Goal: Information Seeking & Learning: Learn about a topic

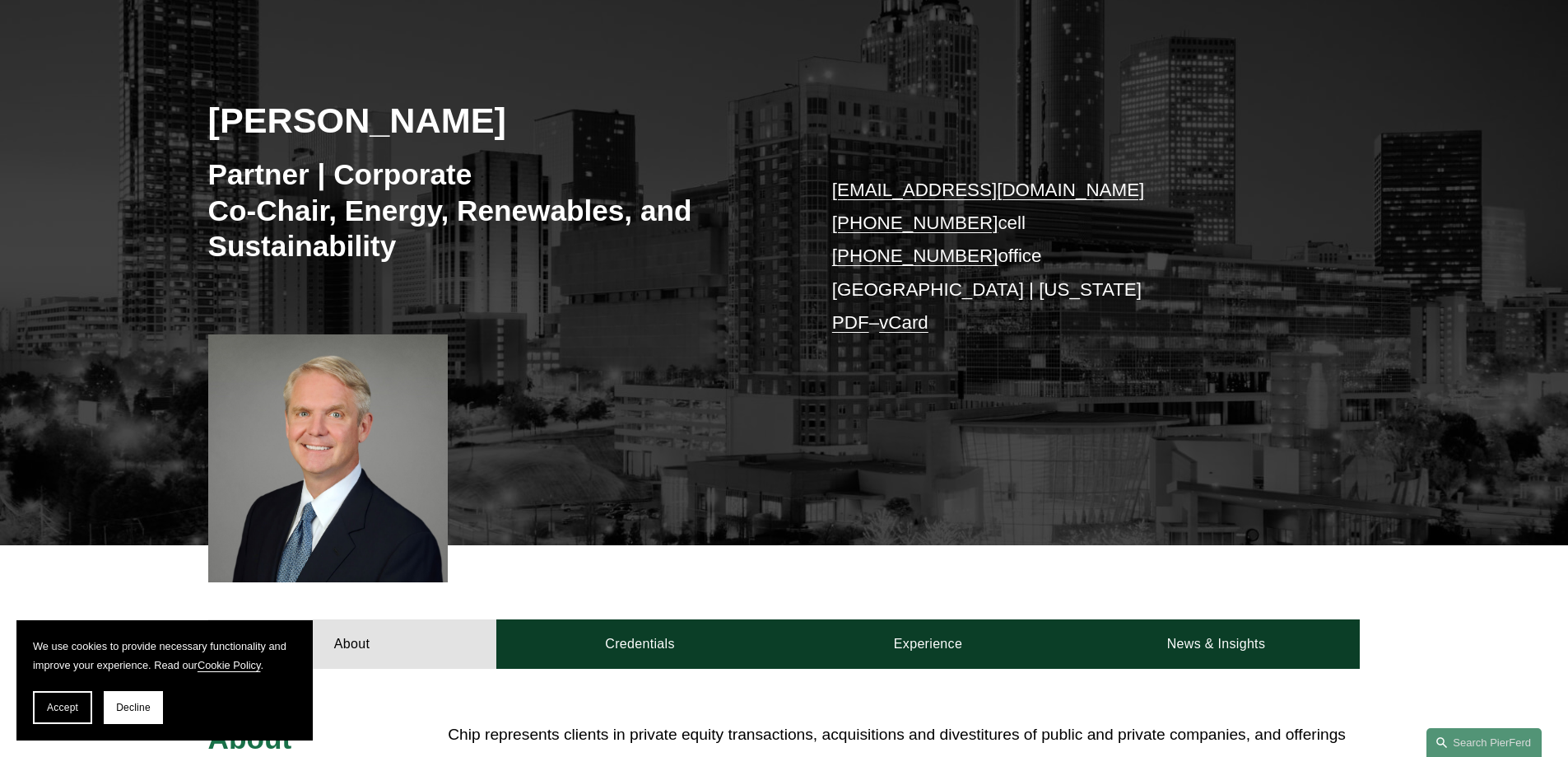
scroll to position [165, 0]
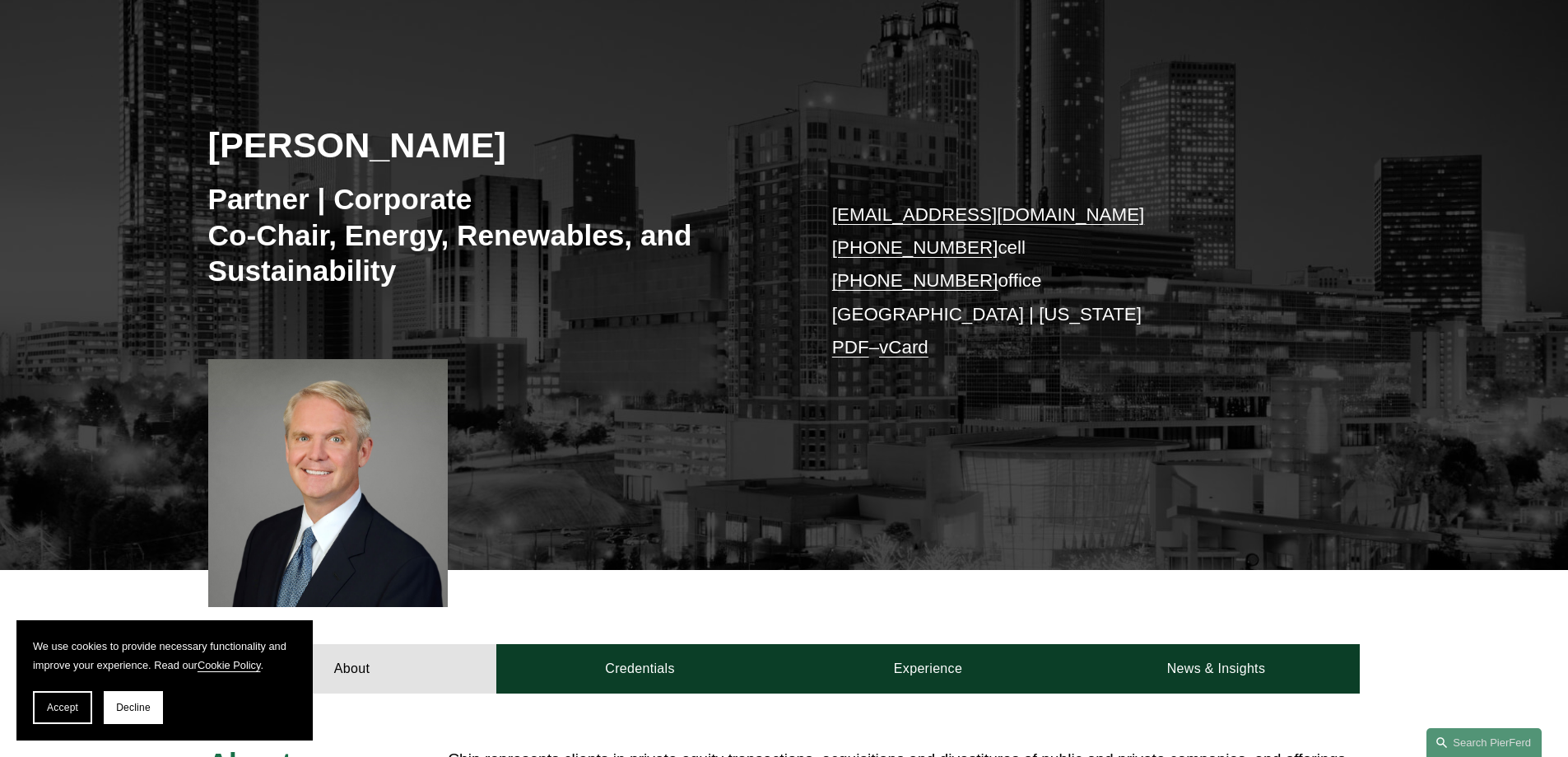
click at [163, 383] on div "[PERSON_NAME] Partner | Corporate Co-Chair, Energy, Renewables, and Sustainabil…" at bounding box center [784, 297] width 1568 height 545
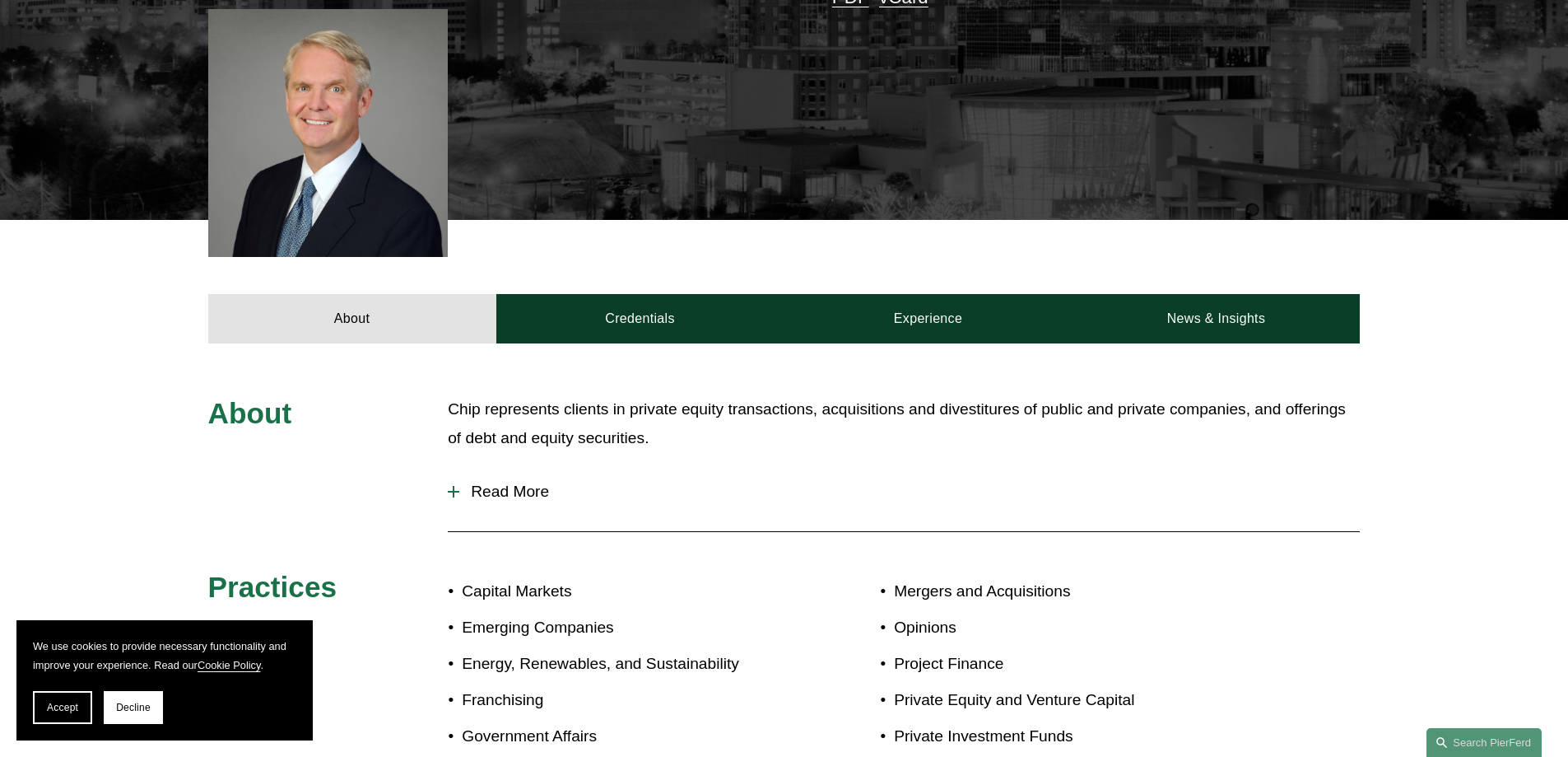
scroll to position [577, 0]
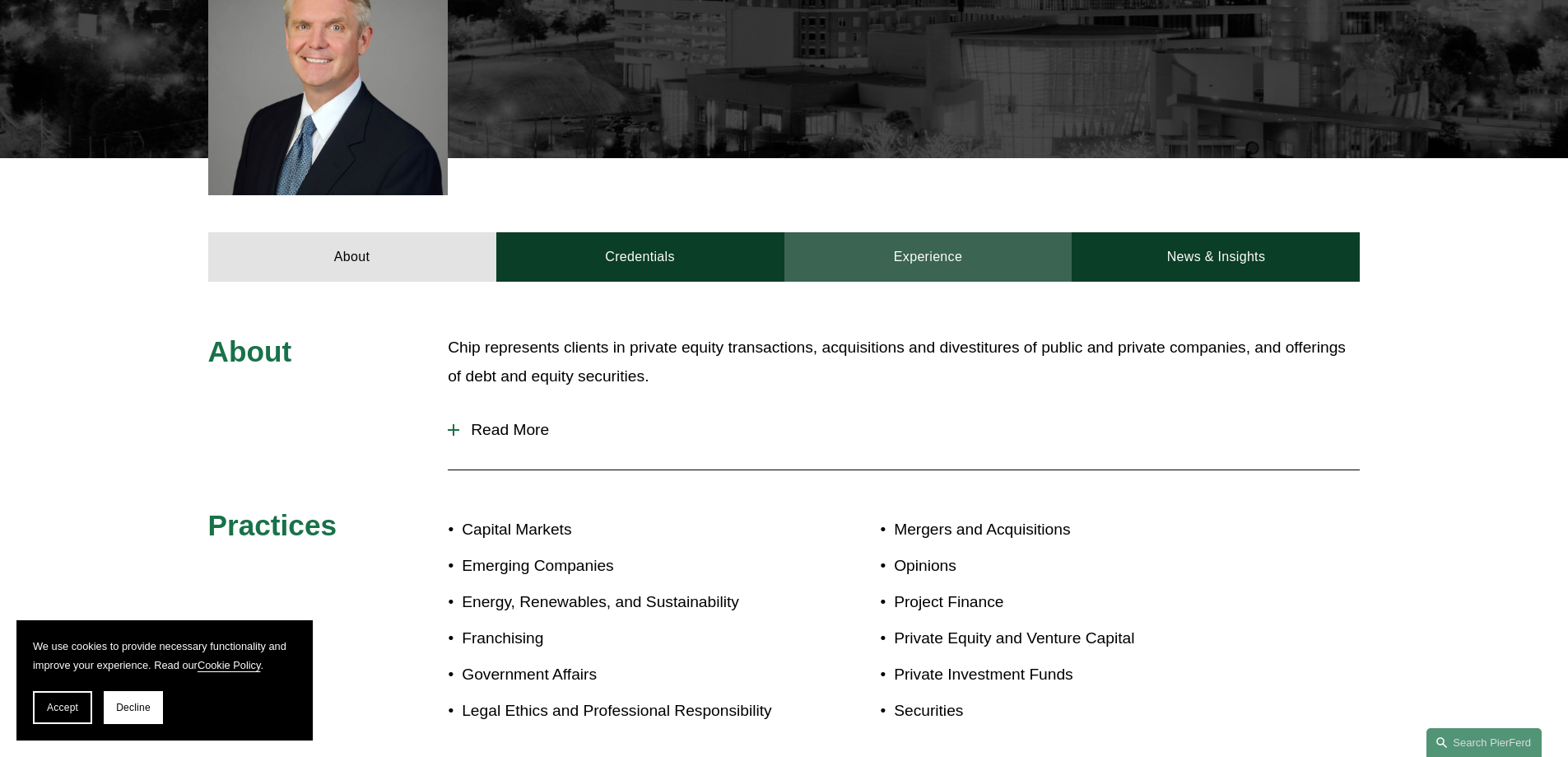
click at [890, 261] on link "Experience" at bounding box center [928, 256] width 288 height 49
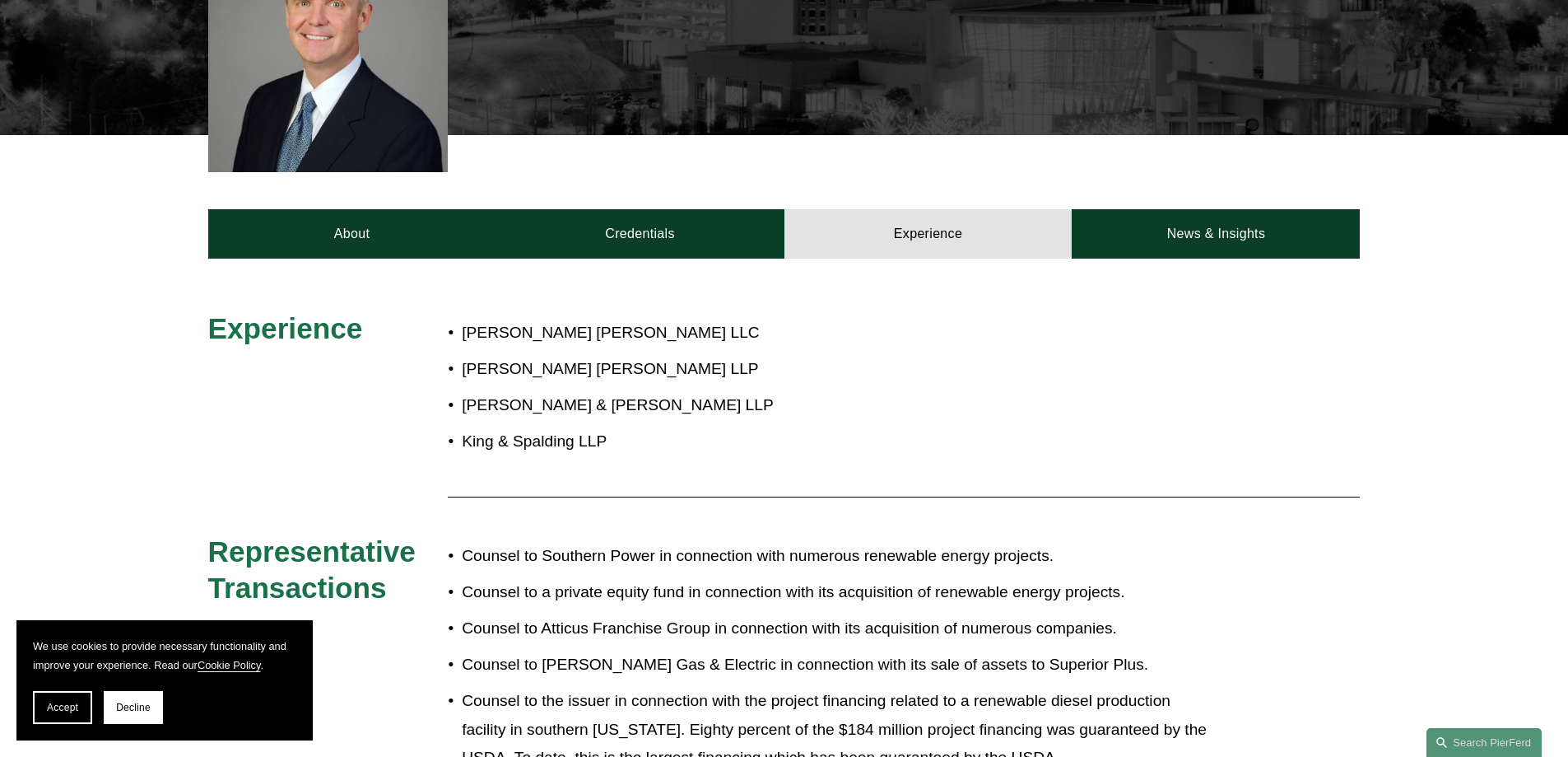
scroll to position [591, 0]
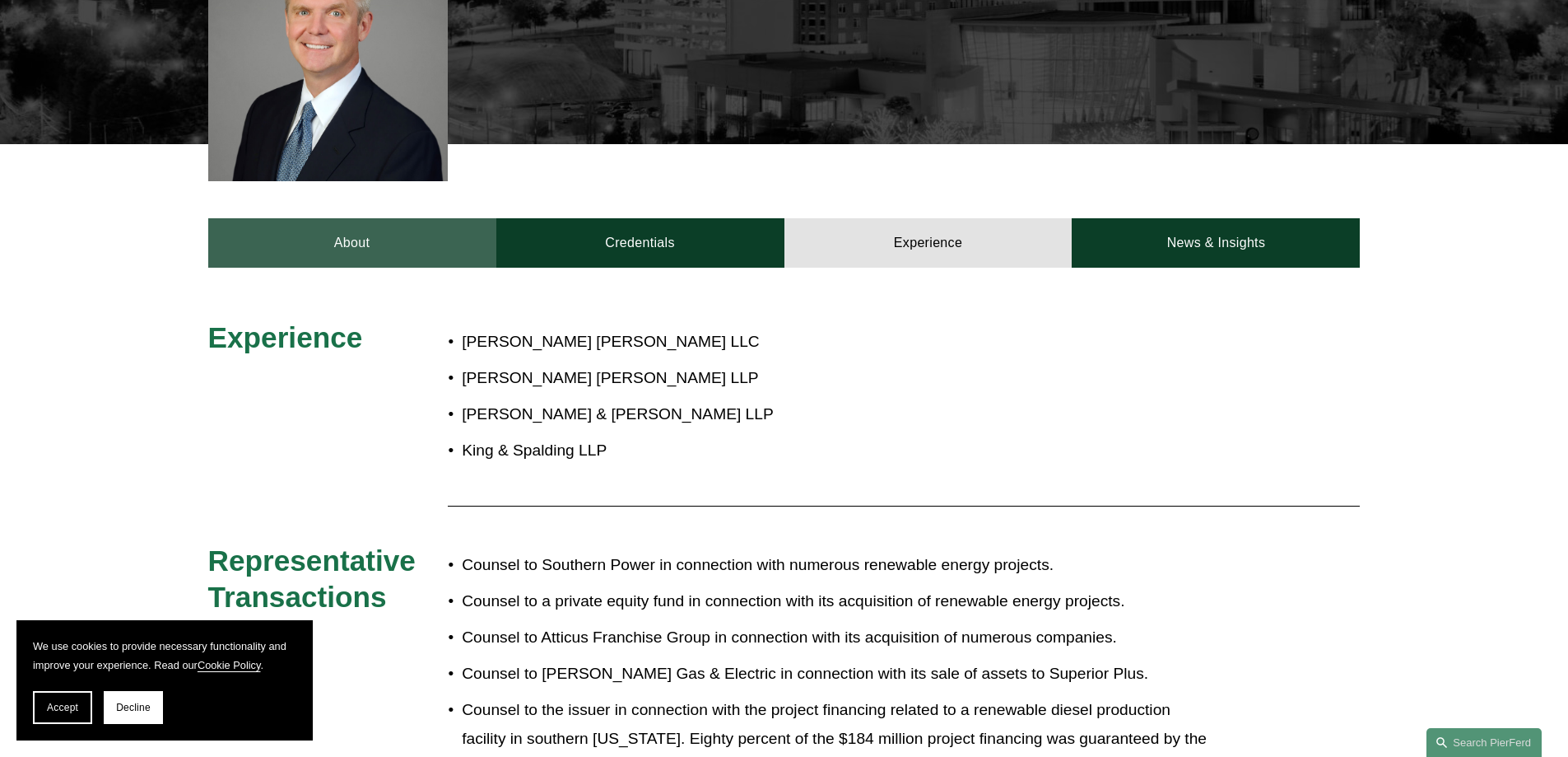
click at [418, 253] on link "About" at bounding box center [353, 242] width 288 height 49
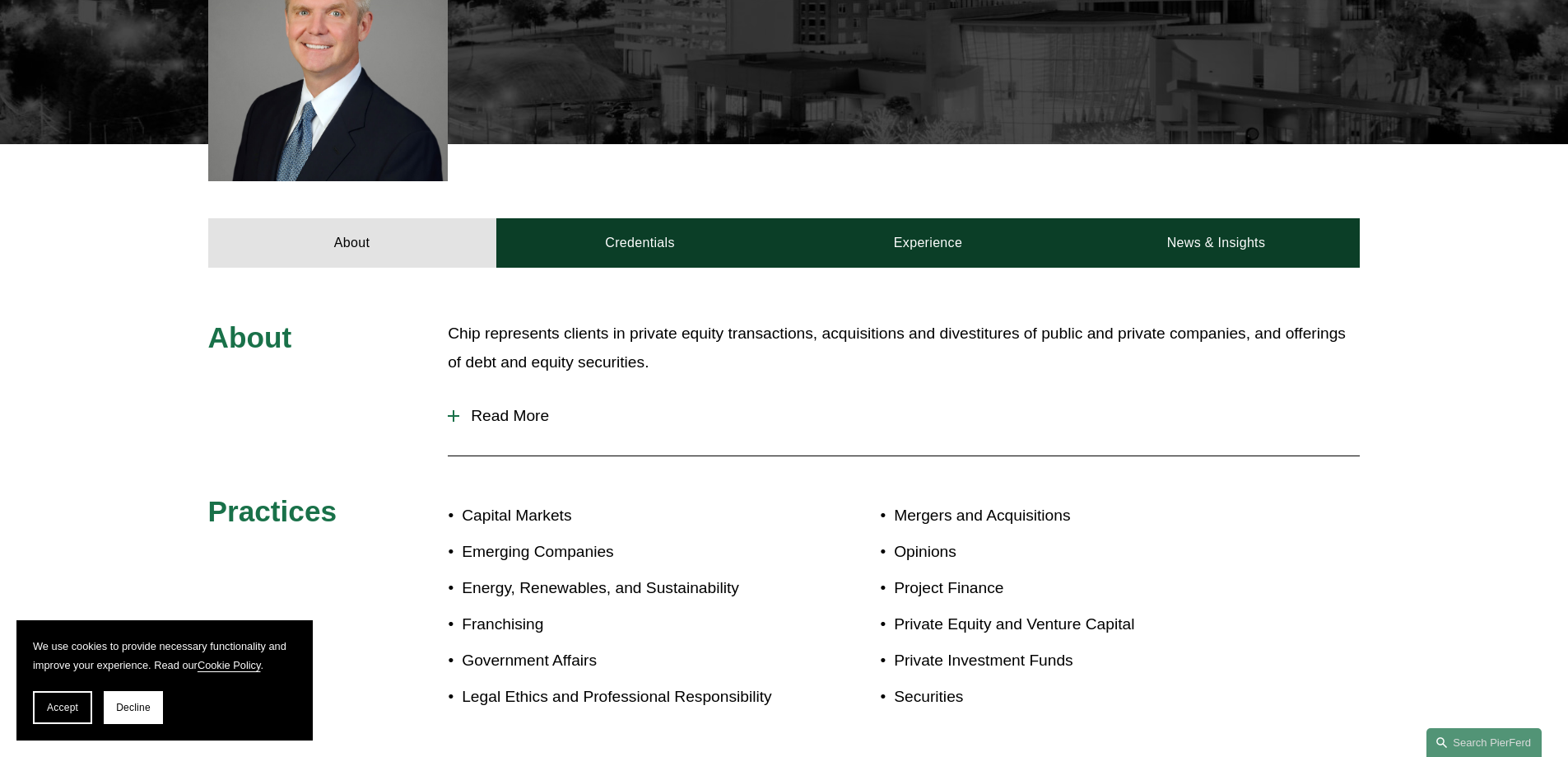
click at [452, 410] on div at bounding box center [453, 416] width 11 height 11
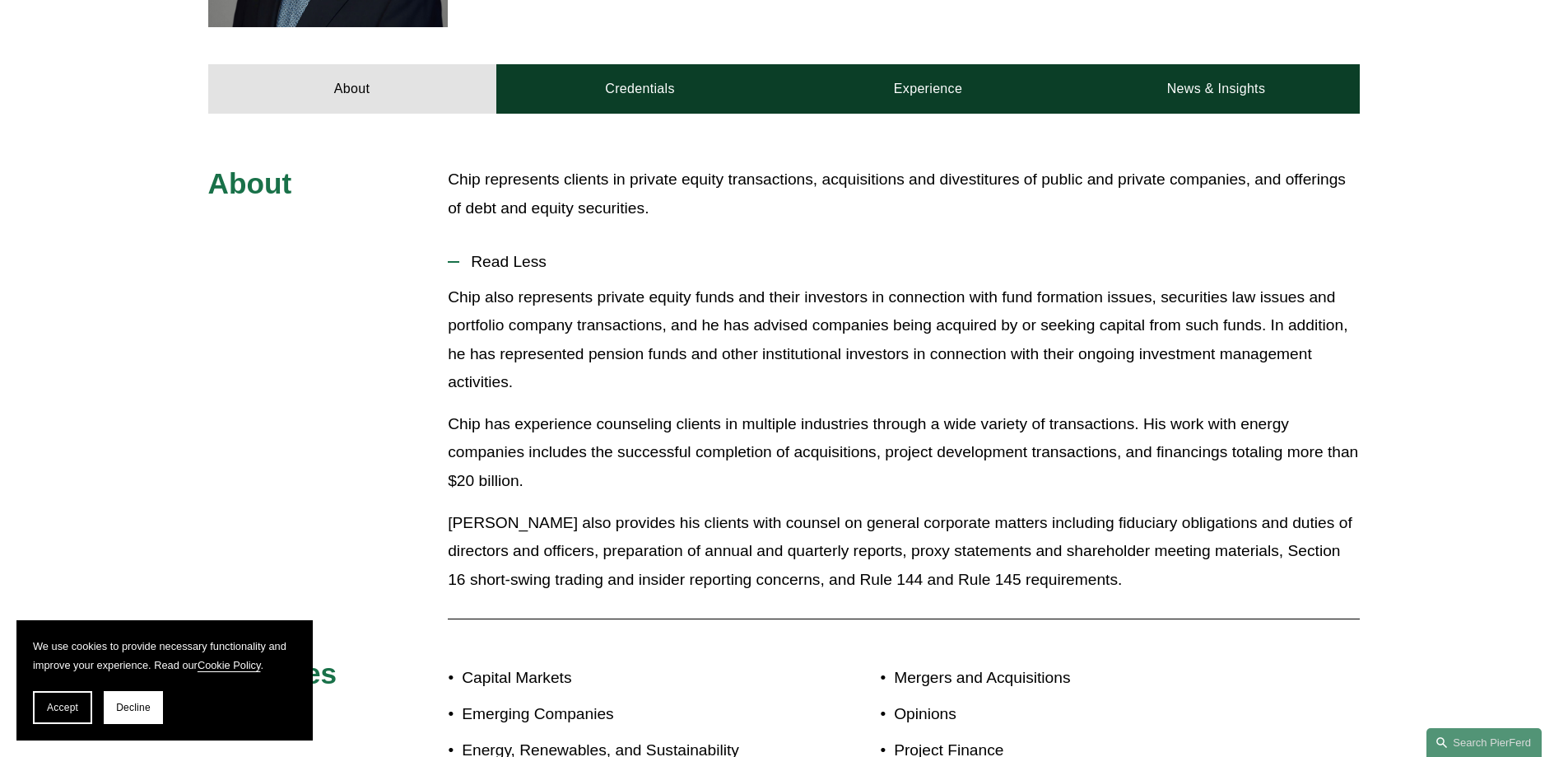
scroll to position [250, 0]
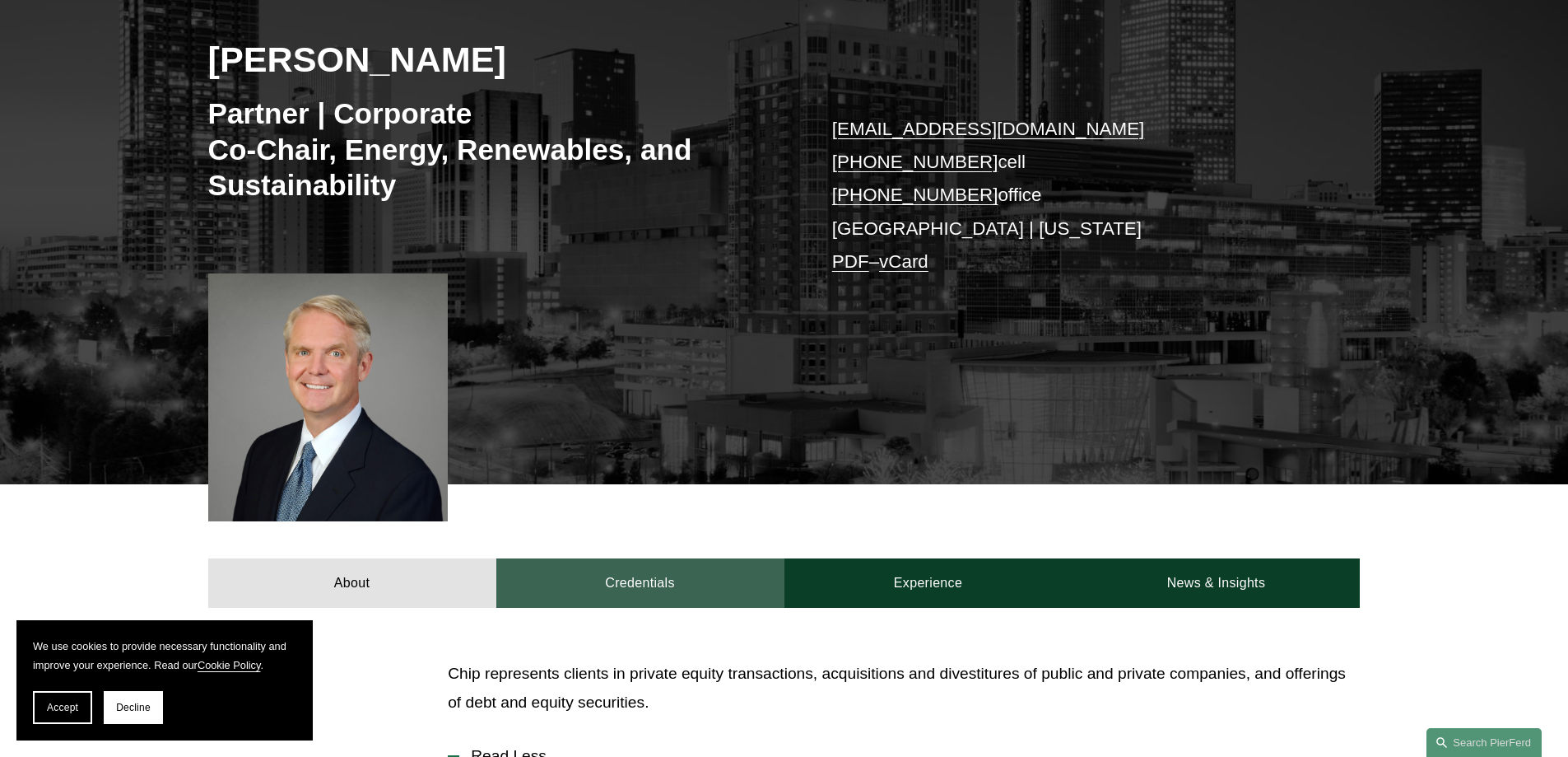
click at [642, 579] on link "Credentials" at bounding box center [640, 583] width 288 height 49
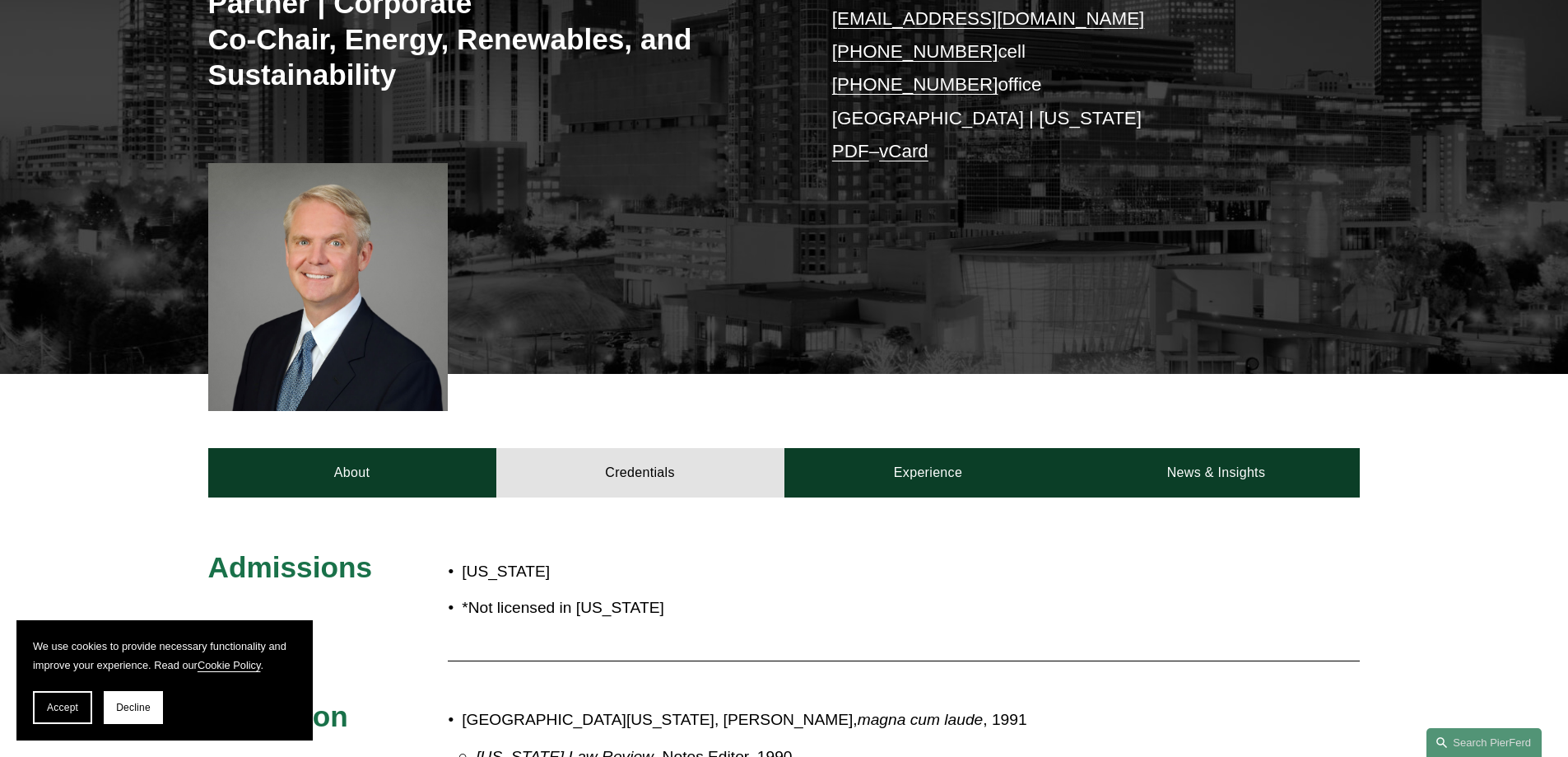
scroll to position [333, 0]
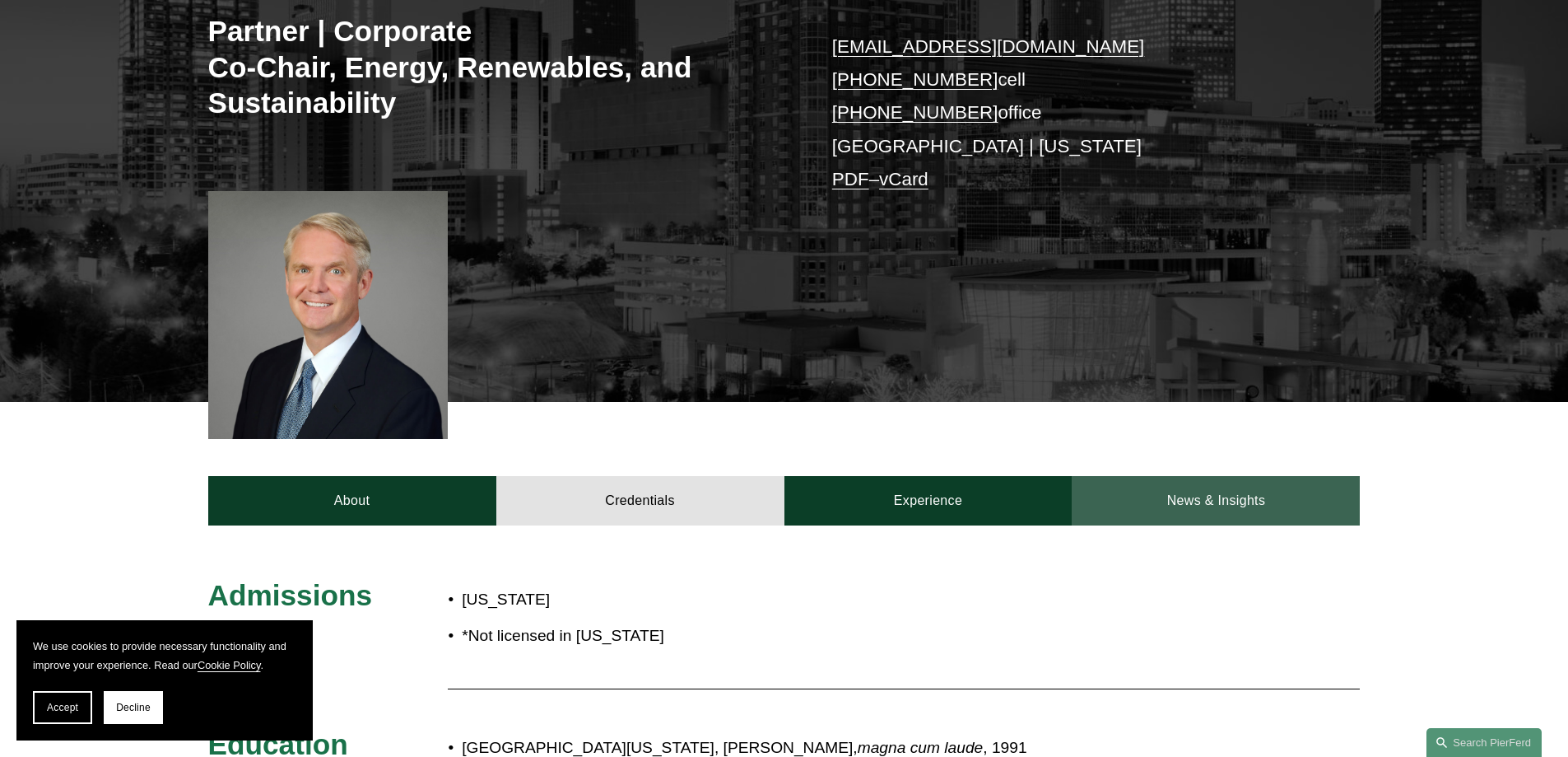
click at [1273, 495] on link "News & Insights" at bounding box center [1215, 500] width 288 height 49
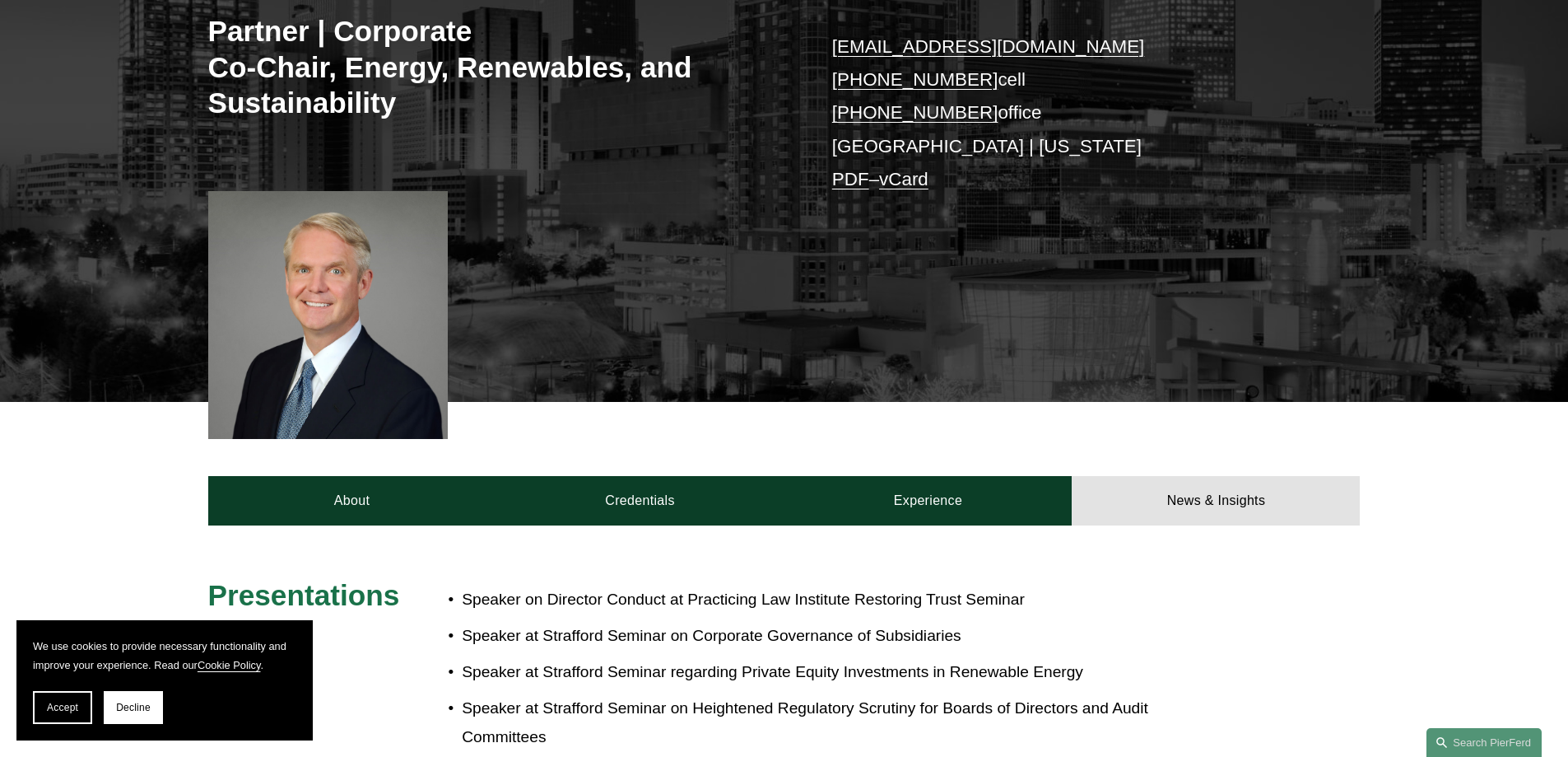
click at [452, 618] on ul "Speaker on Director Conduct at Practicing Law Institute Restoring Trust Seminar…" at bounding box center [832, 704] width 768 height 239
click at [875, 493] on link "Experience" at bounding box center [928, 500] width 288 height 49
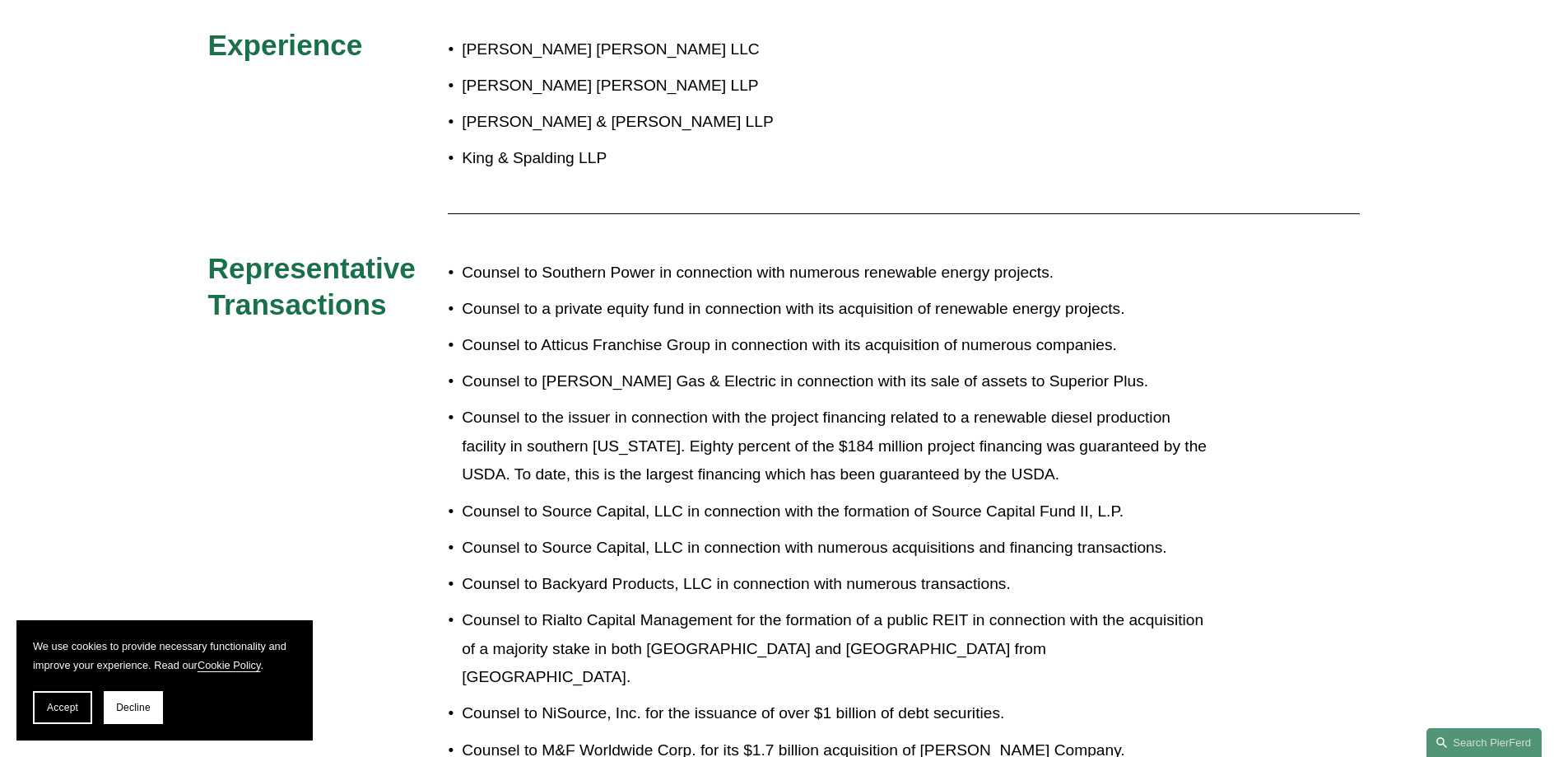
scroll to position [909, 0]
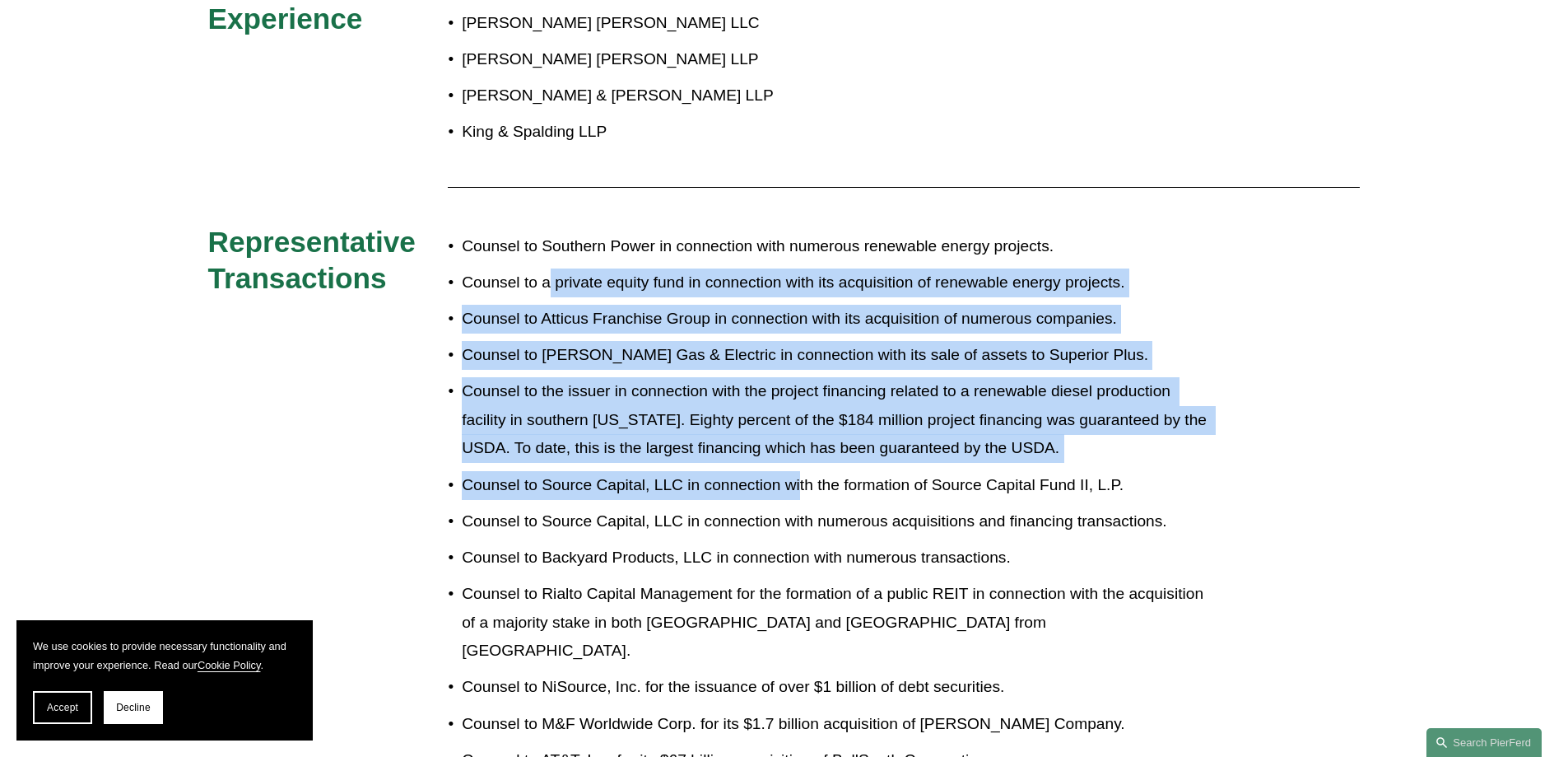
drag, startPoint x: 547, startPoint y: 280, endPoint x: 800, endPoint y: 491, distance: 329.4
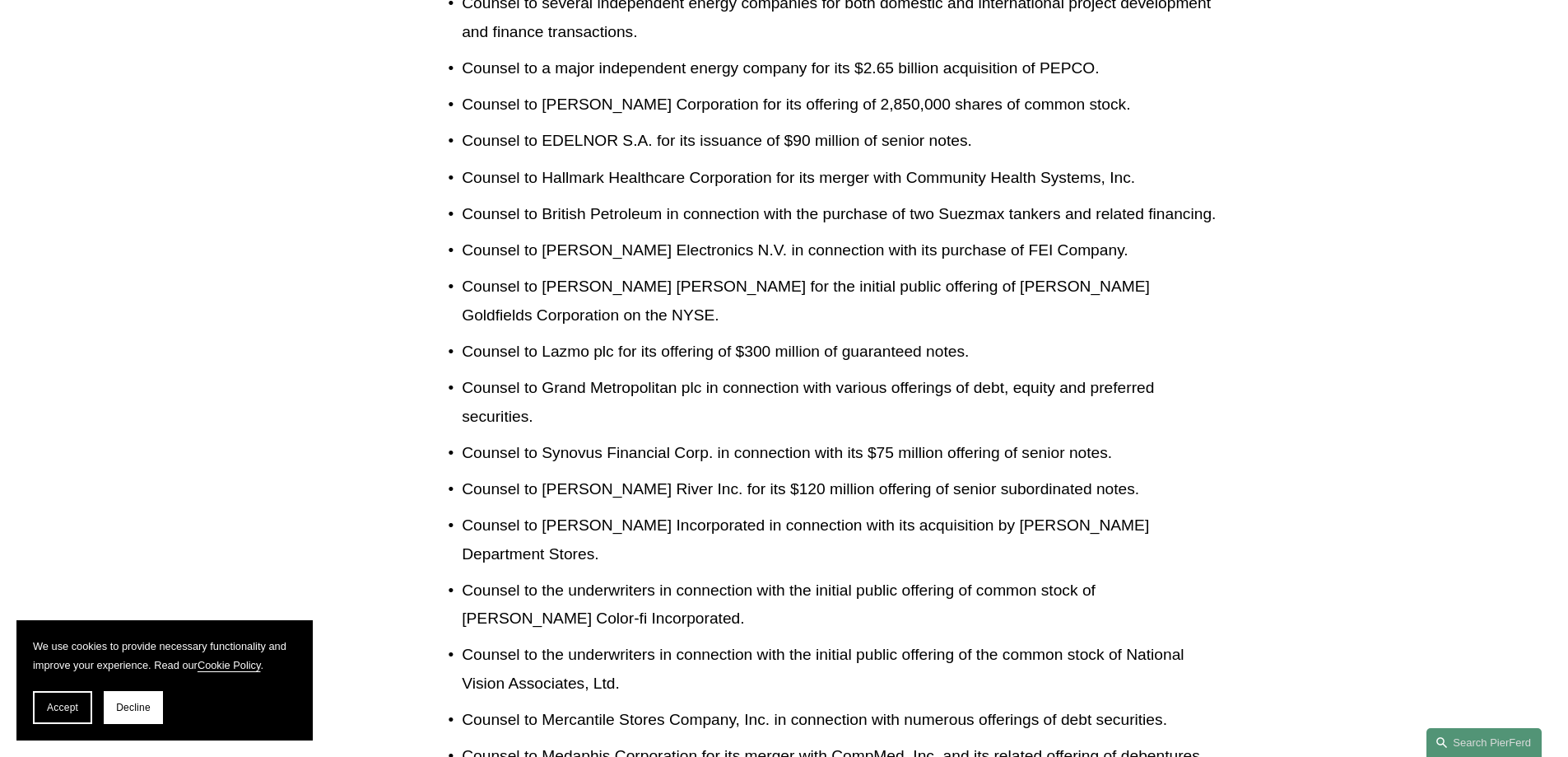
scroll to position [2391, 0]
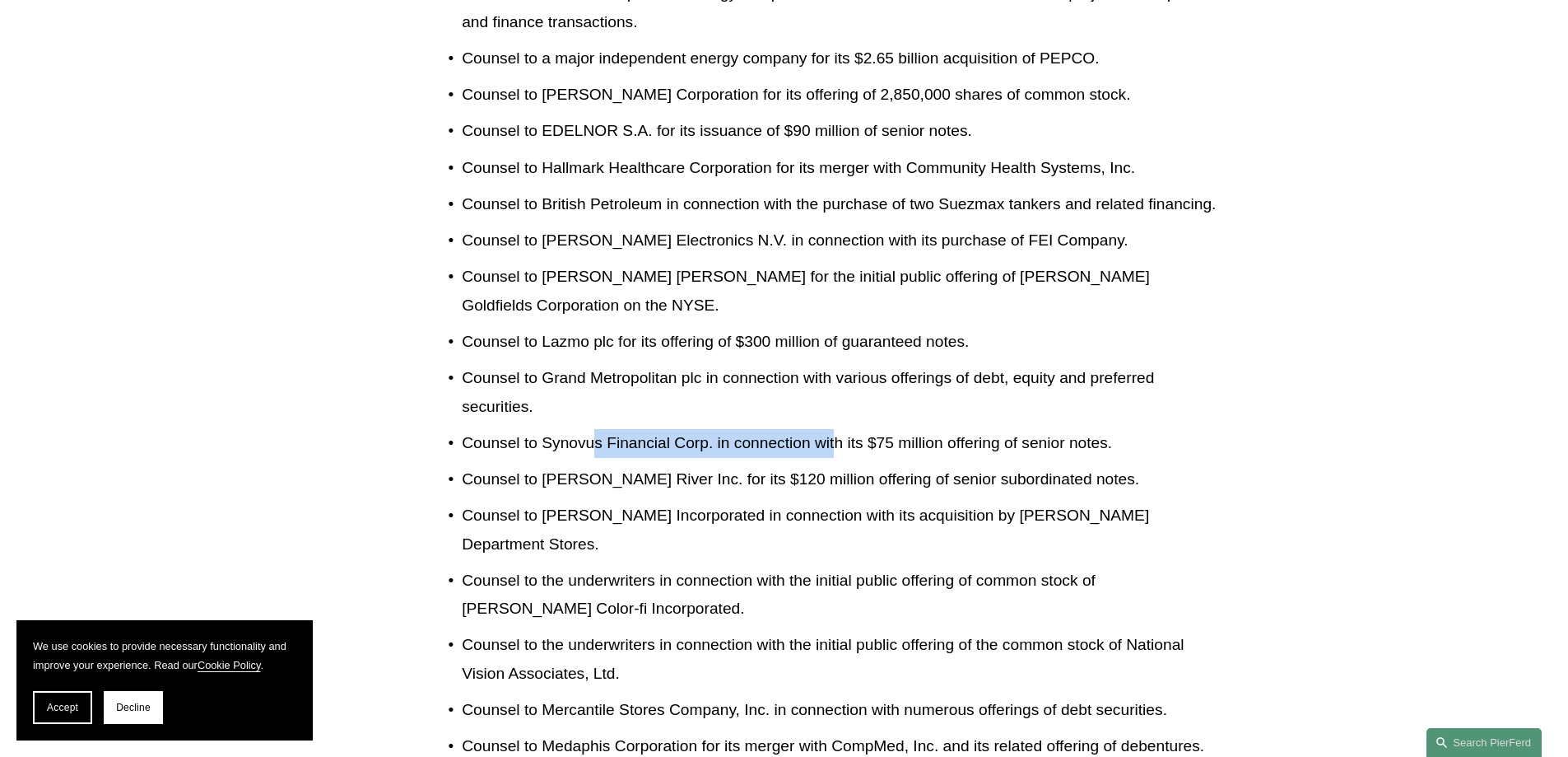
drag, startPoint x: 598, startPoint y: 406, endPoint x: 834, endPoint y: 414, distance: 236.1
click at [834, 429] on p "Counsel to Synovus Financial Corp. in connection with its $75 million offering …" at bounding box center [839, 443] width 754 height 28
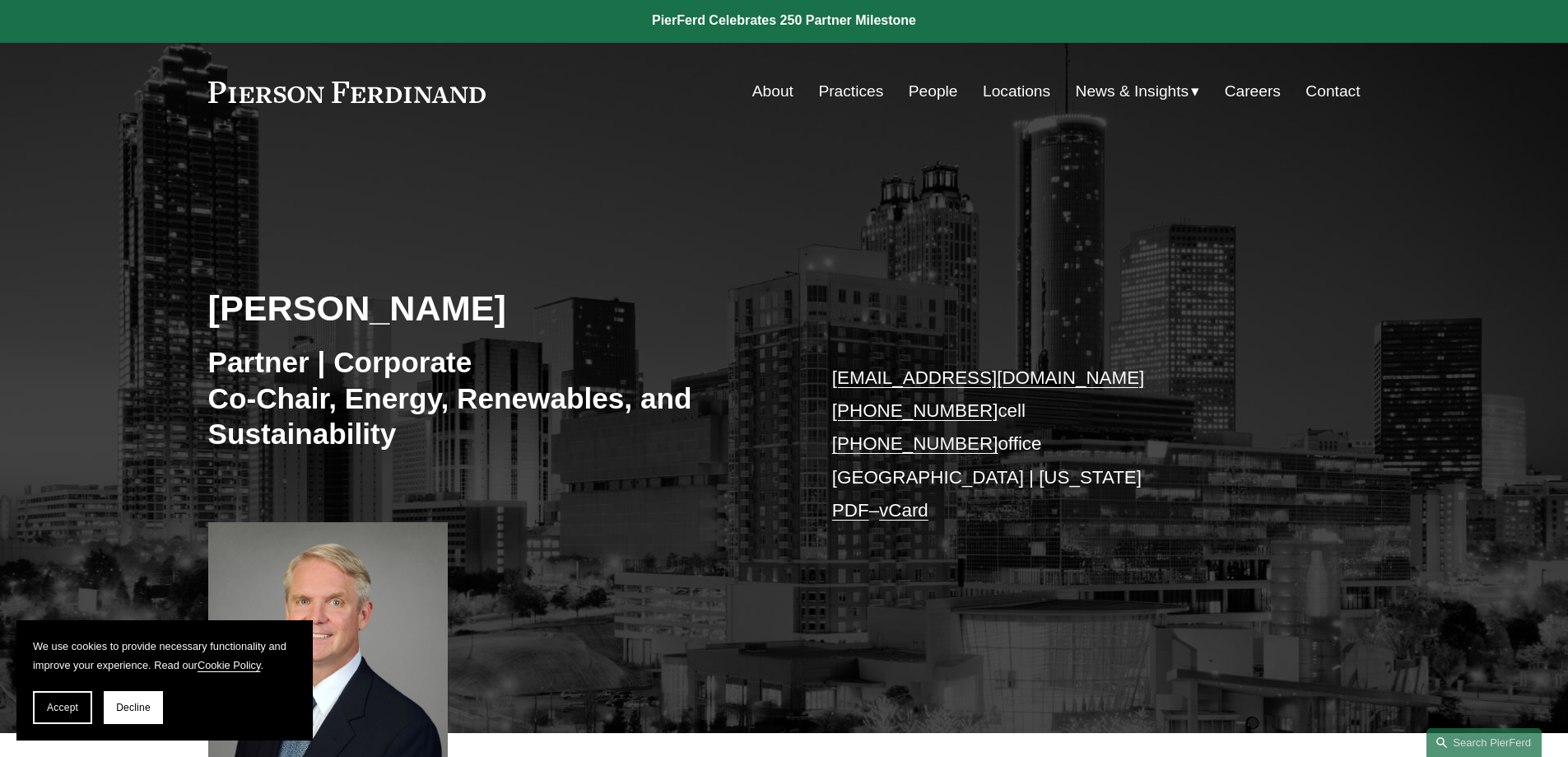
scroll to position [0, 0]
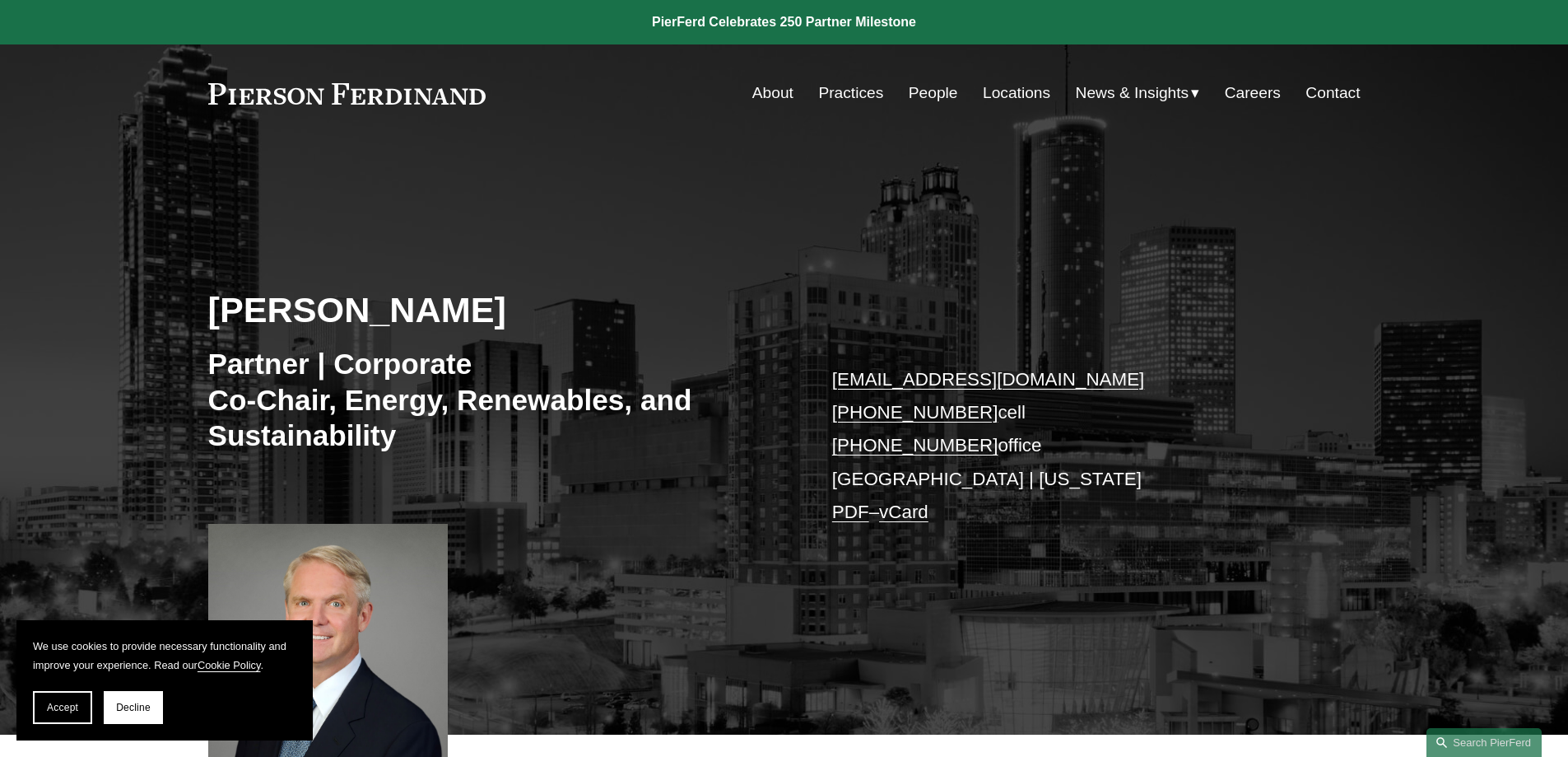
click at [384, 176] on div "[PERSON_NAME] Partner | Corporate Co-Chair, Energy, Renewables, and Sustainabil…" at bounding box center [784, 438] width 1568 height 592
